Goal: Transaction & Acquisition: Download file/media

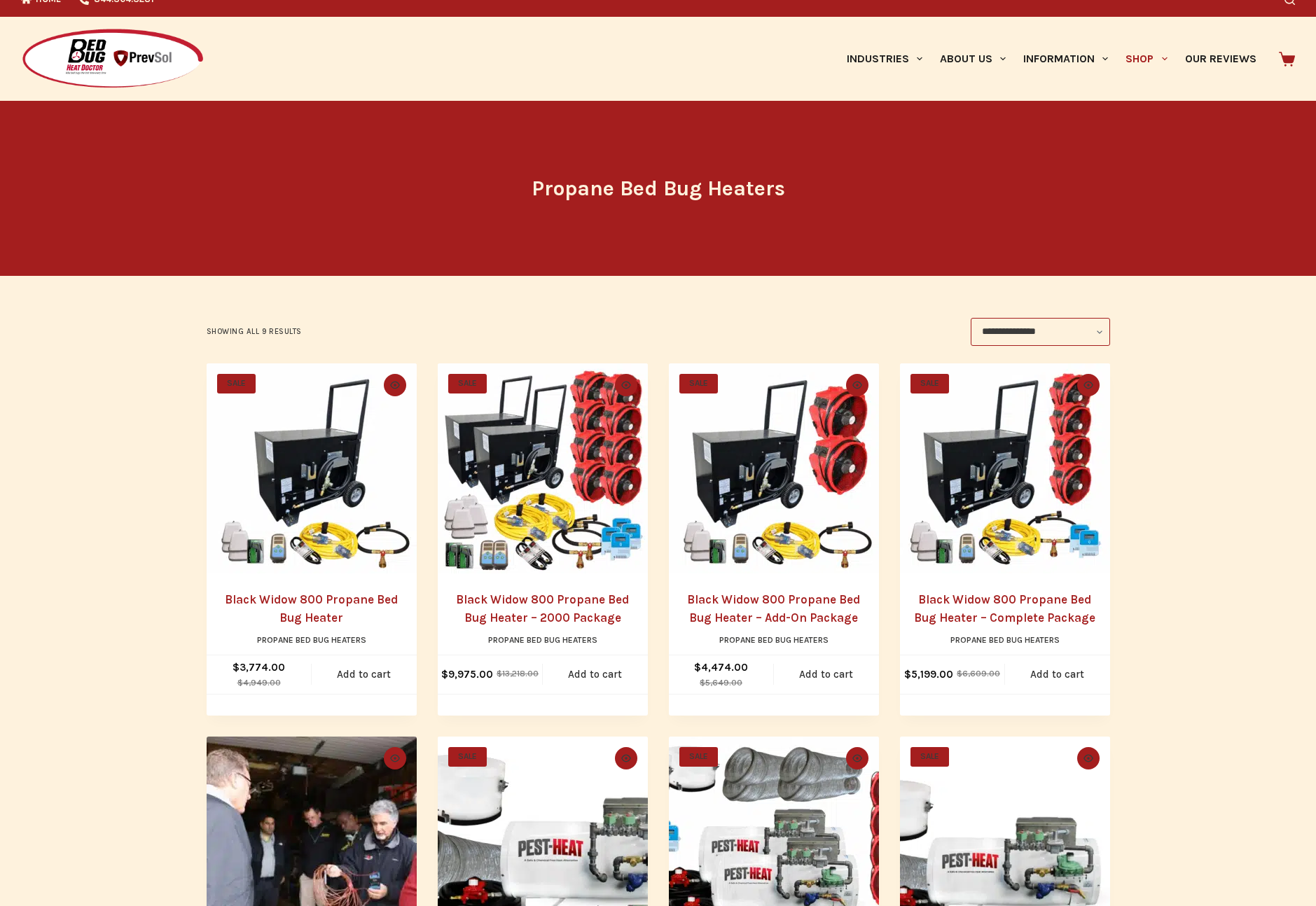
scroll to position [255, 0]
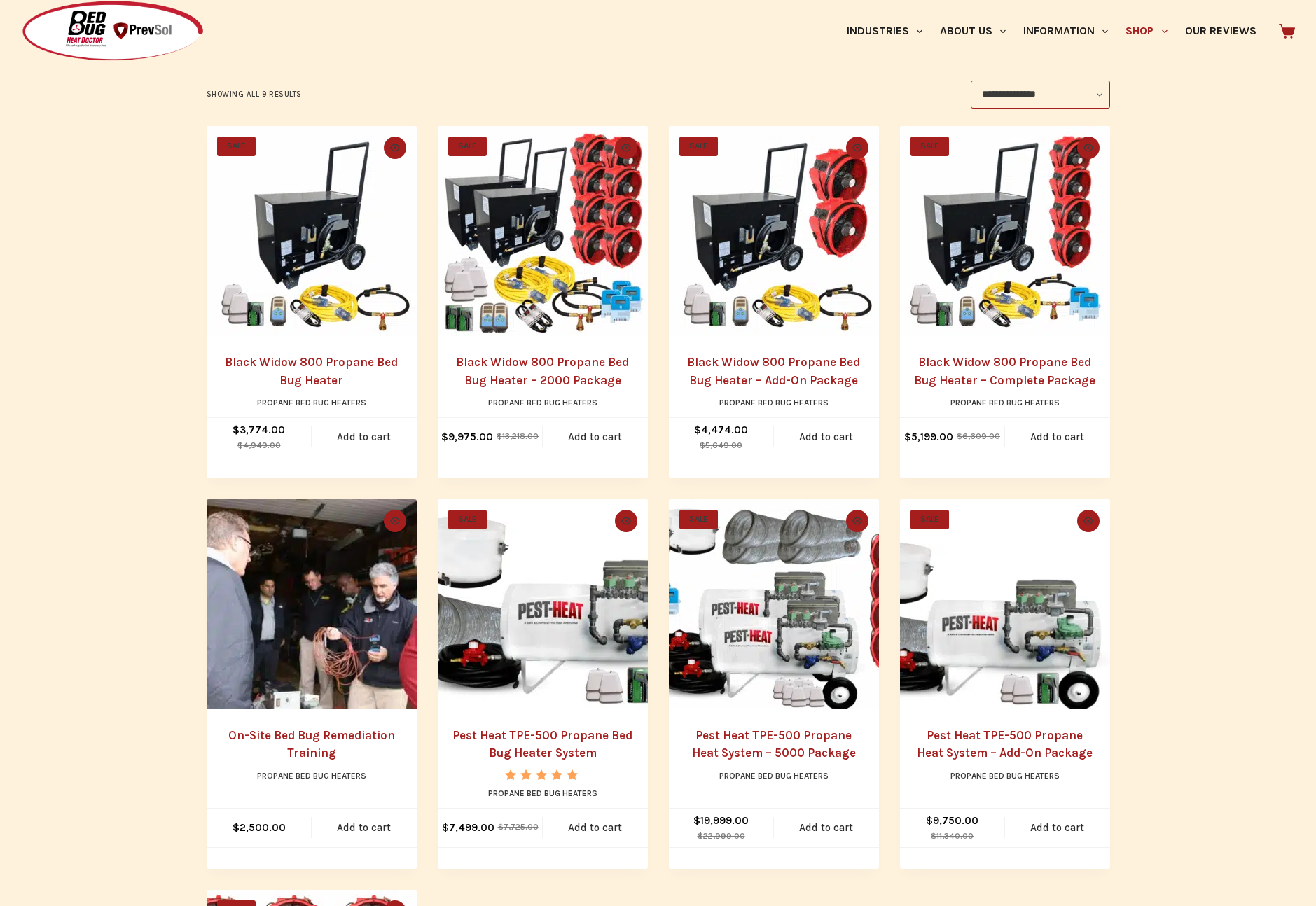
click at [494, 243] on img "Black Widow 800 Propane Bed Bug Heater - 2000 Package" at bounding box center [543, 231] width 210 height 210
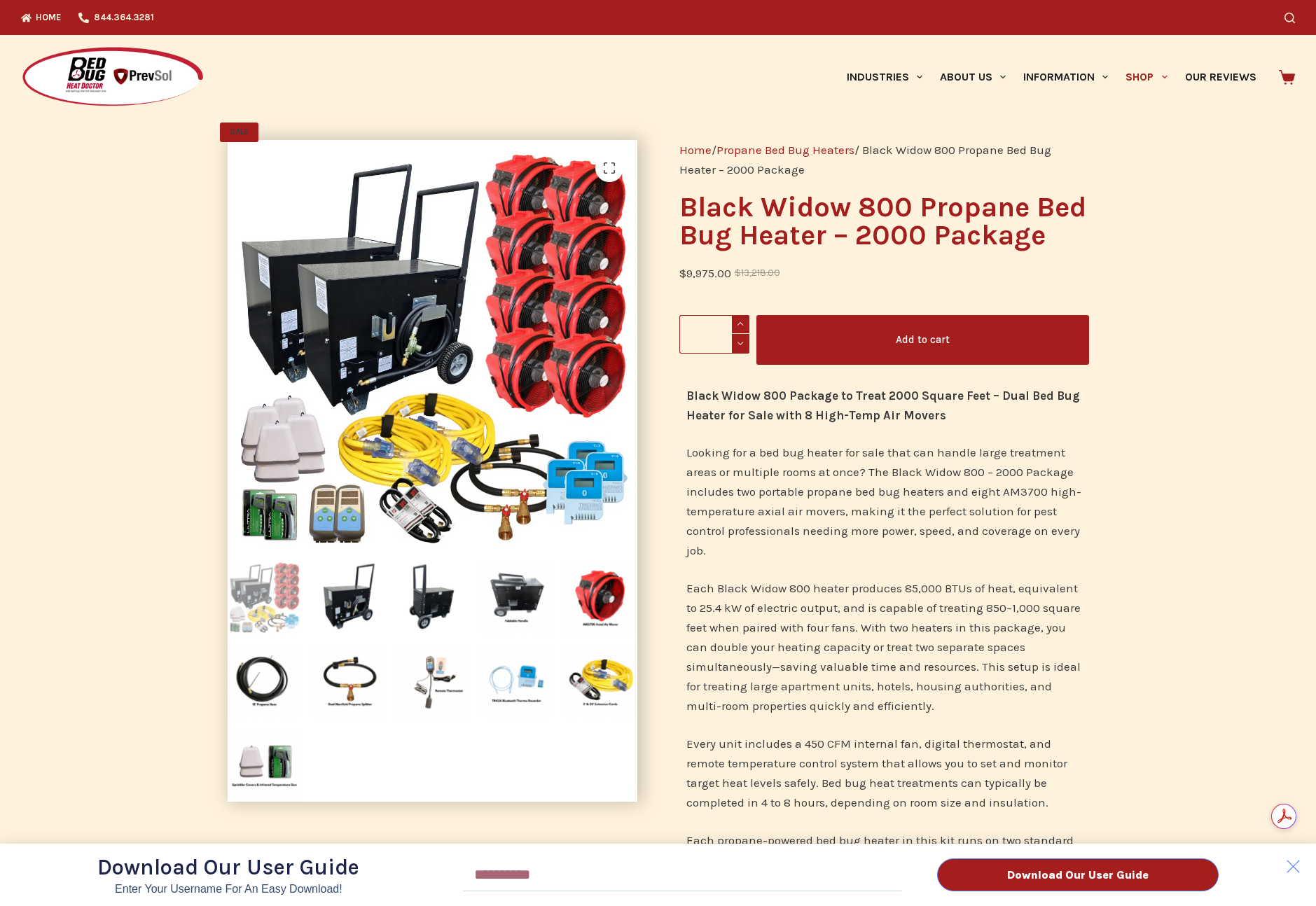
click at [254, 757] on div "Download Our User Guide Enter Your Username for an Easy Download! Email Downloa…" at bounding box center [658, 453] width 1316 height 906
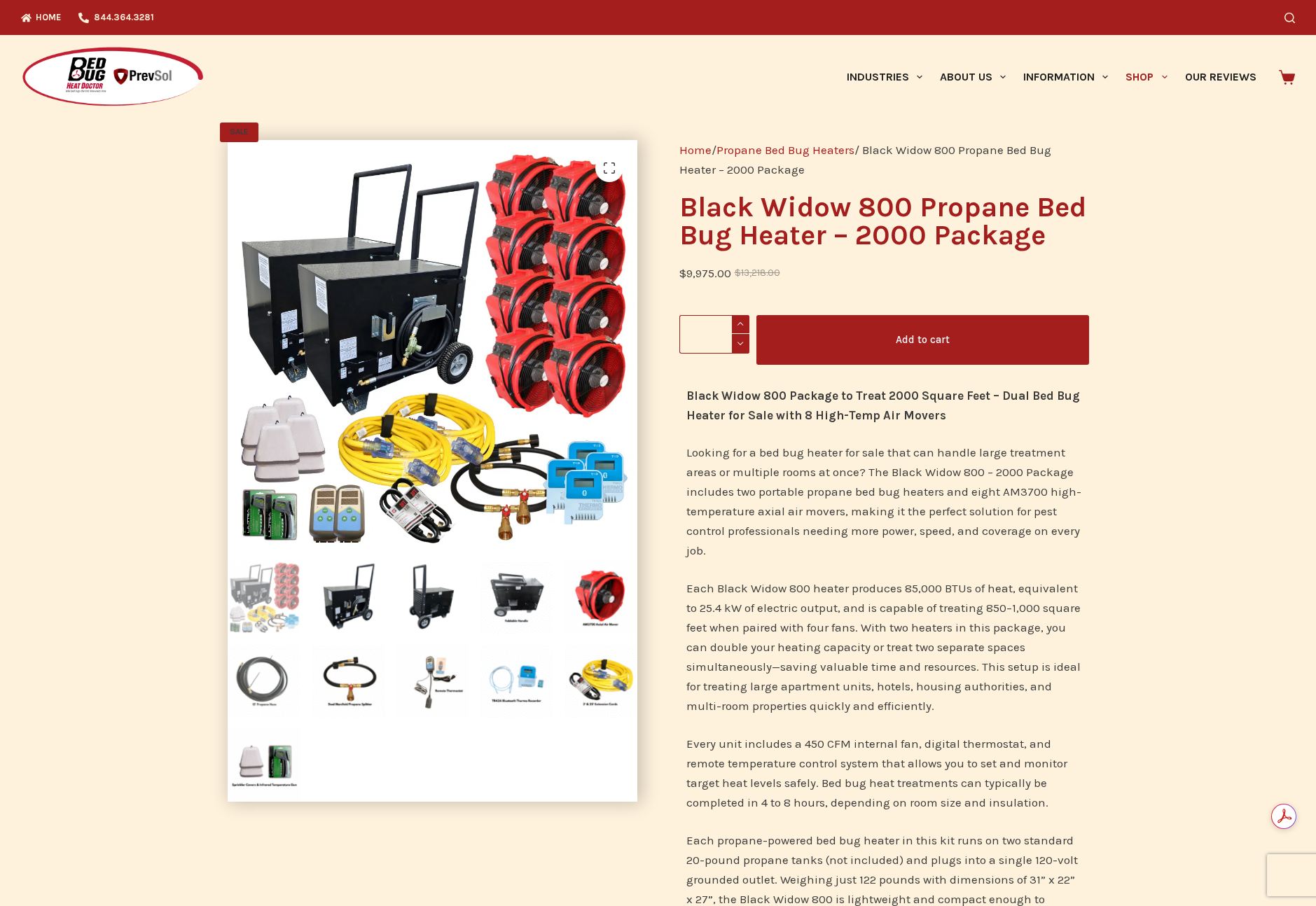
click at [276, 698] on img at bounding box center [264, 681] width 74 height 74
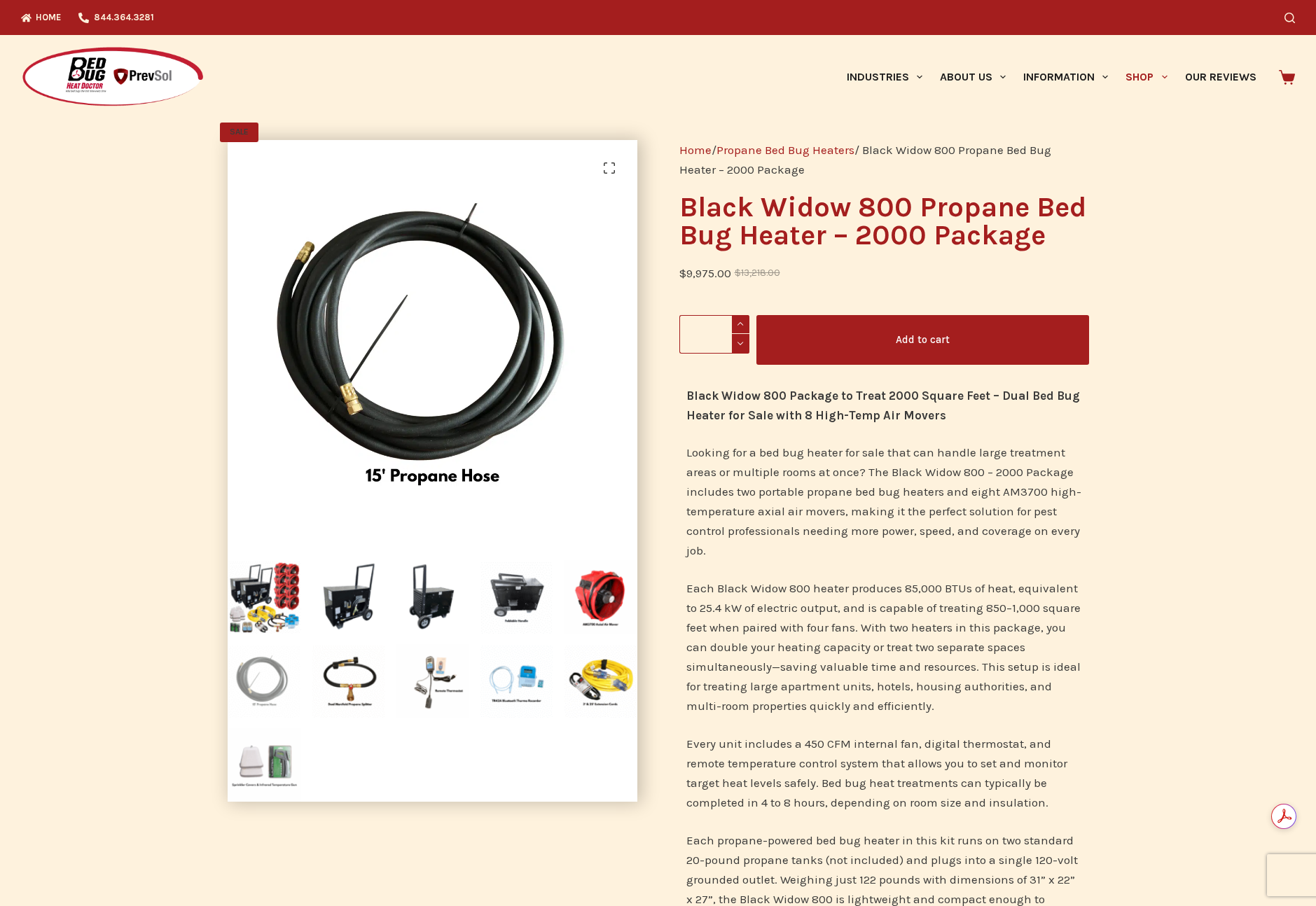
click at [255, 762] on img at bounding box center [264, 764] width 74 height 74
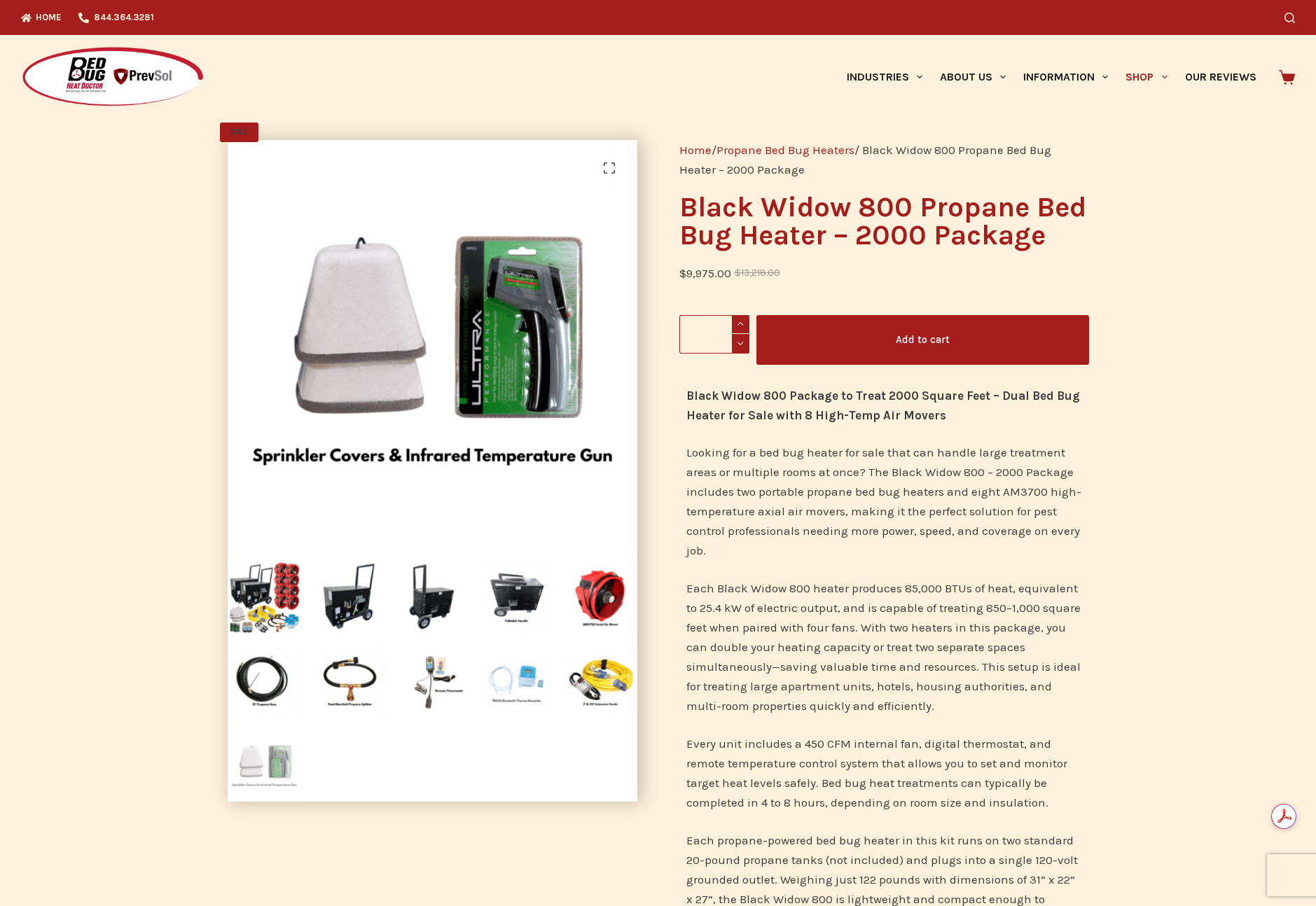
click at [525, 685] on img at bounding box center [516, 681] width 74 height 74
